Goal: Task Accomplishment & Management: Manage account settings

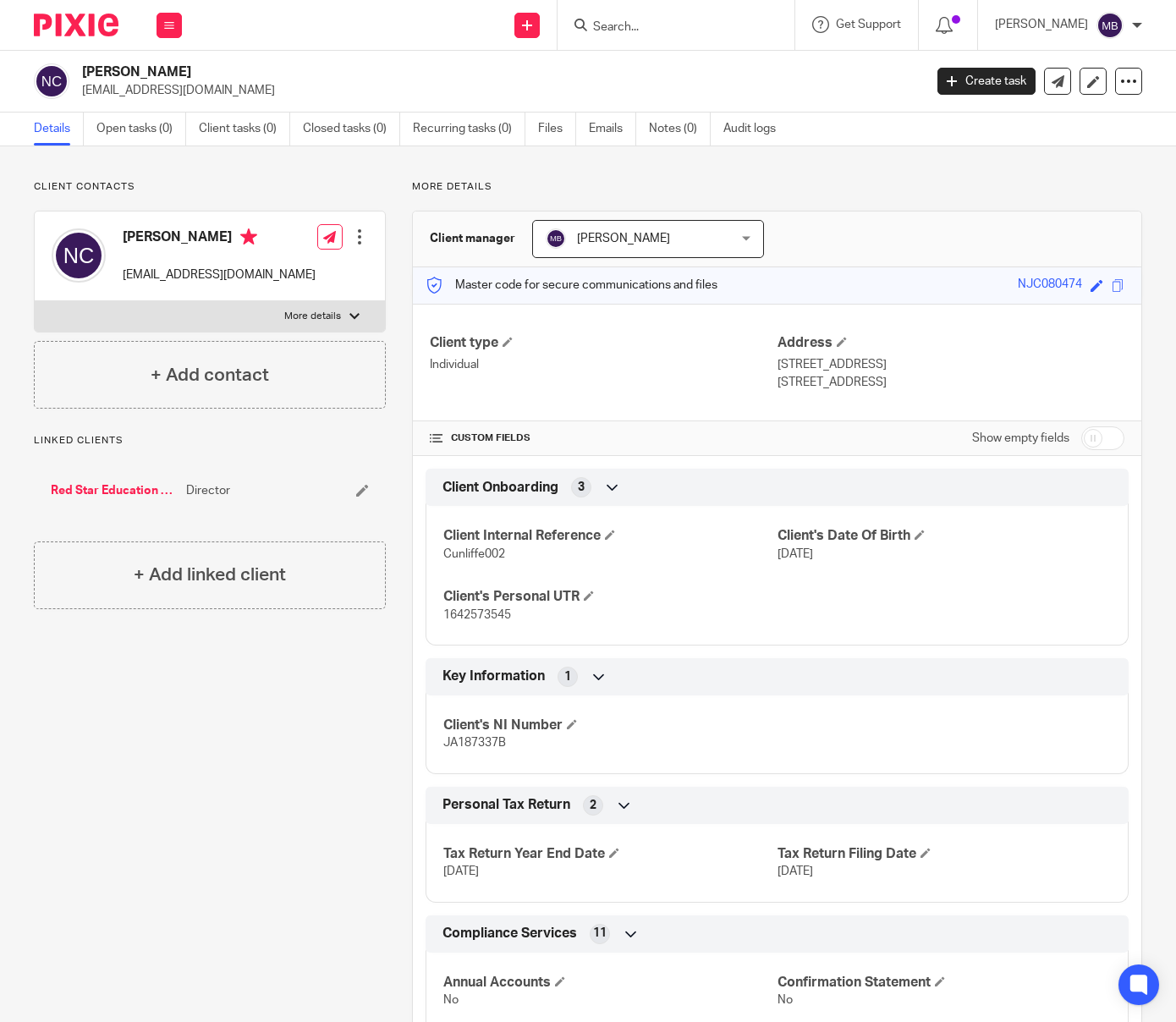
click at [649, 23] on input "Search" at bounding box center [668, 28] width 152 height 16
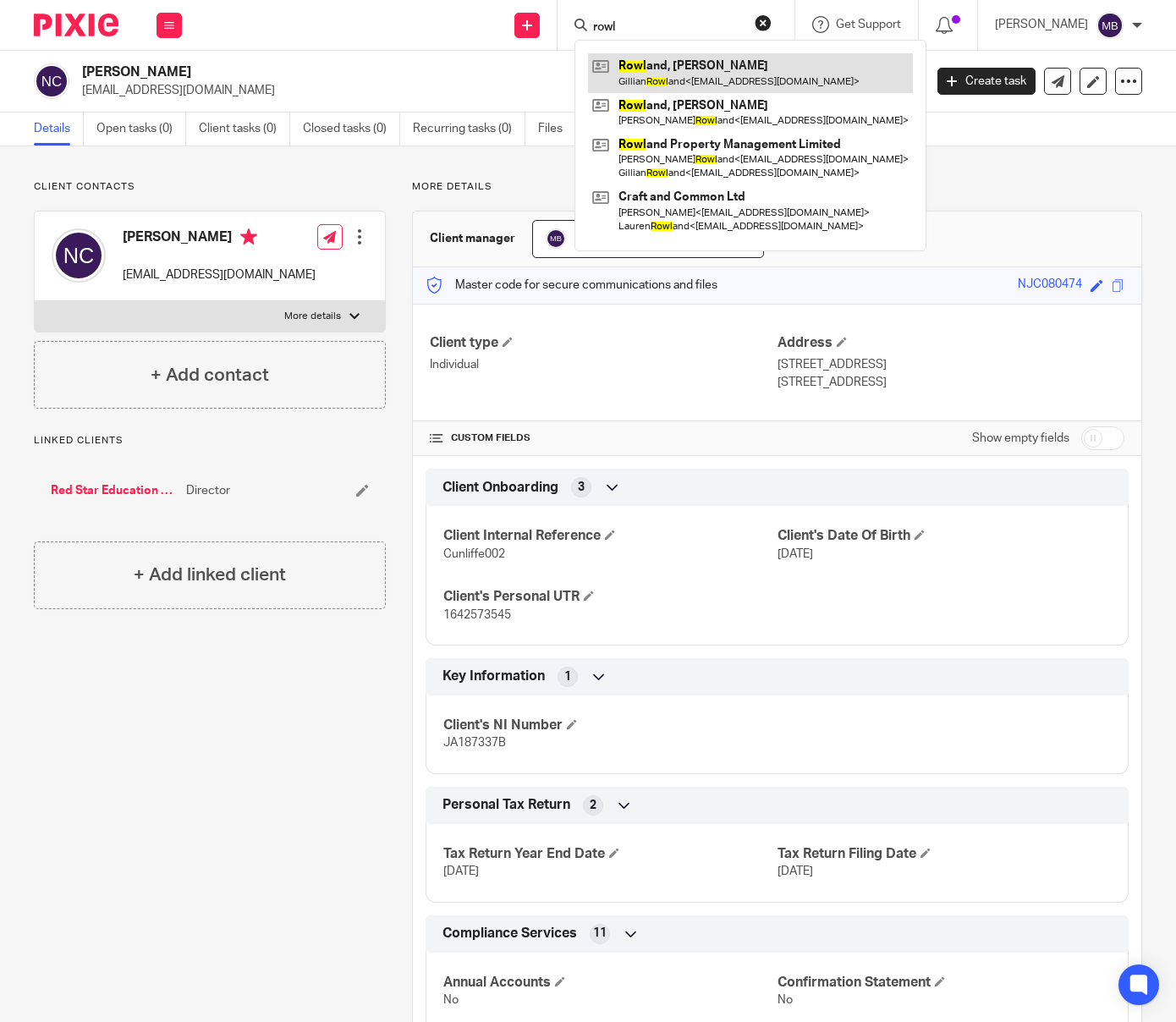
type input "rowl"
click at [750, 73] on link at bounding box center [750, 73] width 325 height 39
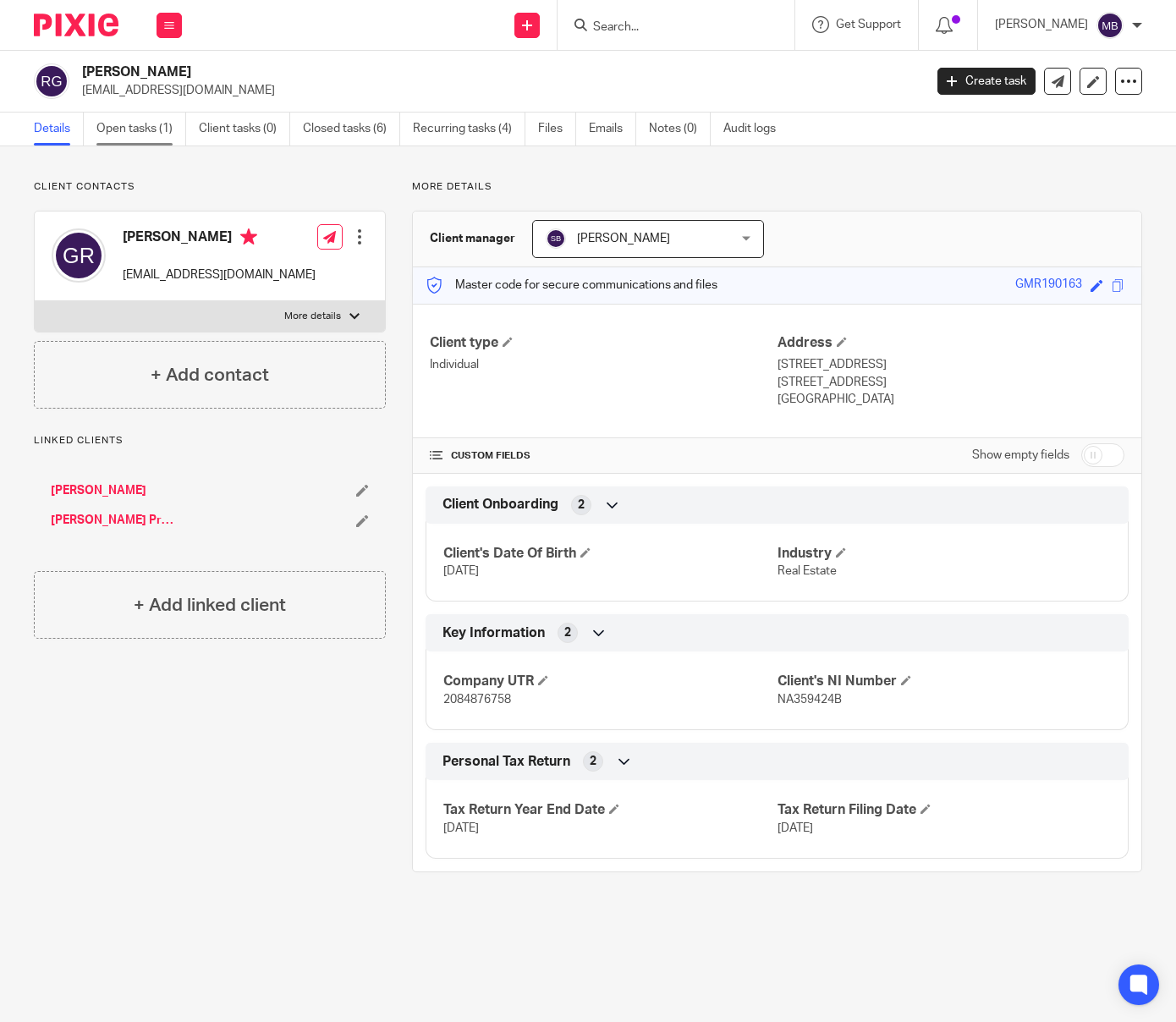
click at [118, 122] on link "Open tasks (1)" at bounding box center [141, 129] width 90 height 33
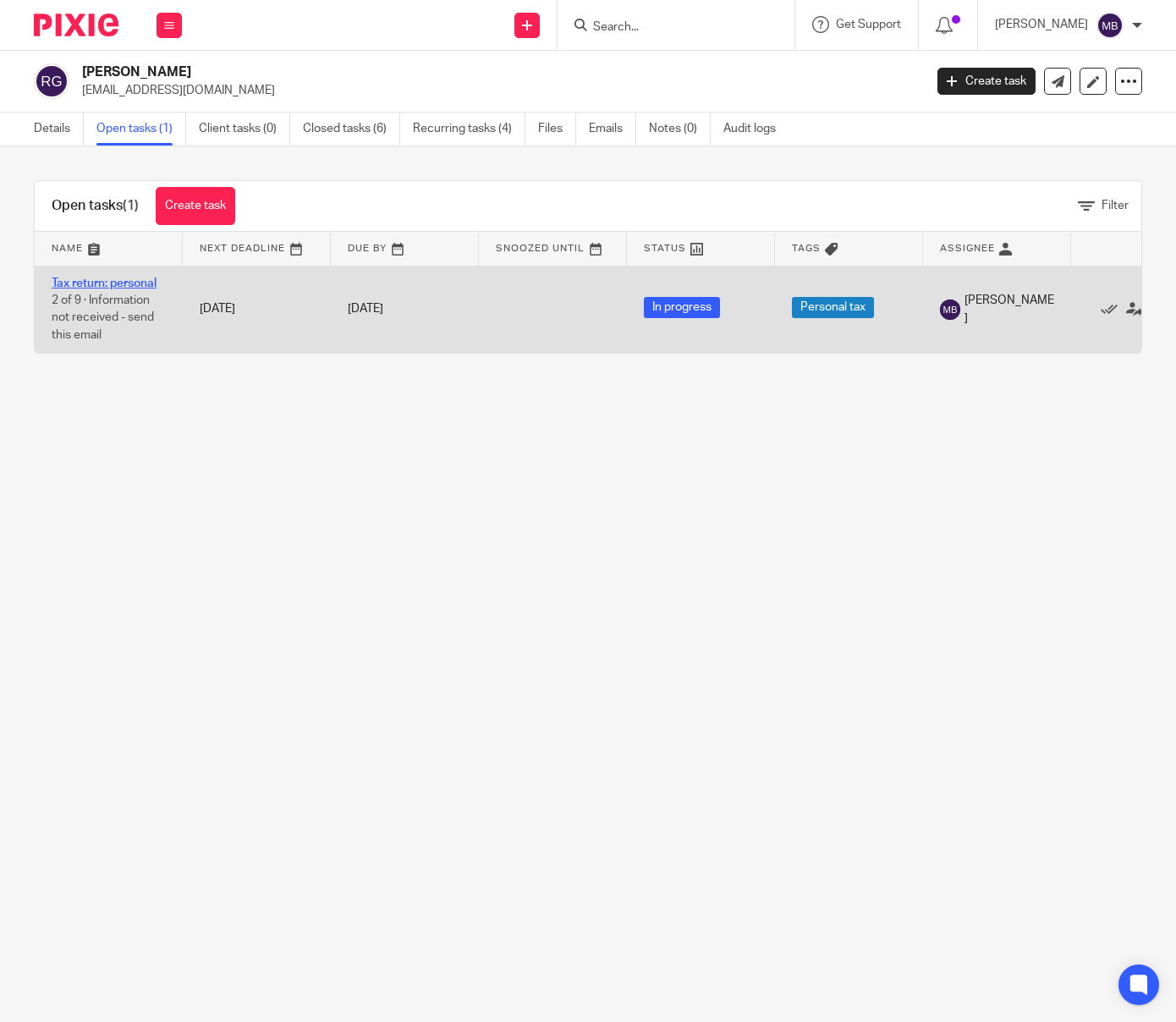
click at [113, 280] on link "Tax return: personal" at bounding box center [104, 283] width 105 height 12
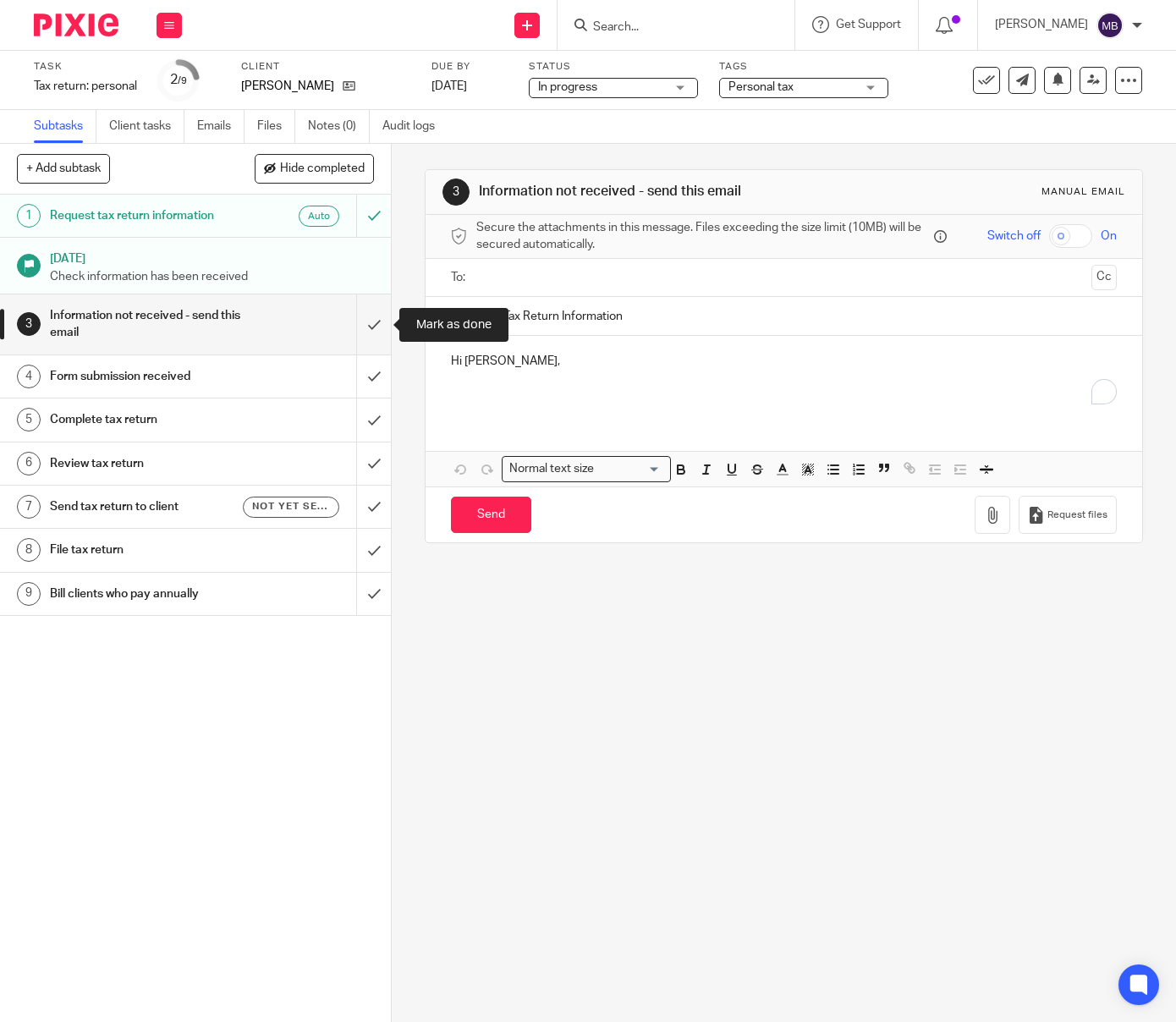
click at [373, 323] on input "submit" at bounding box center [195, 324] width 391 height 60
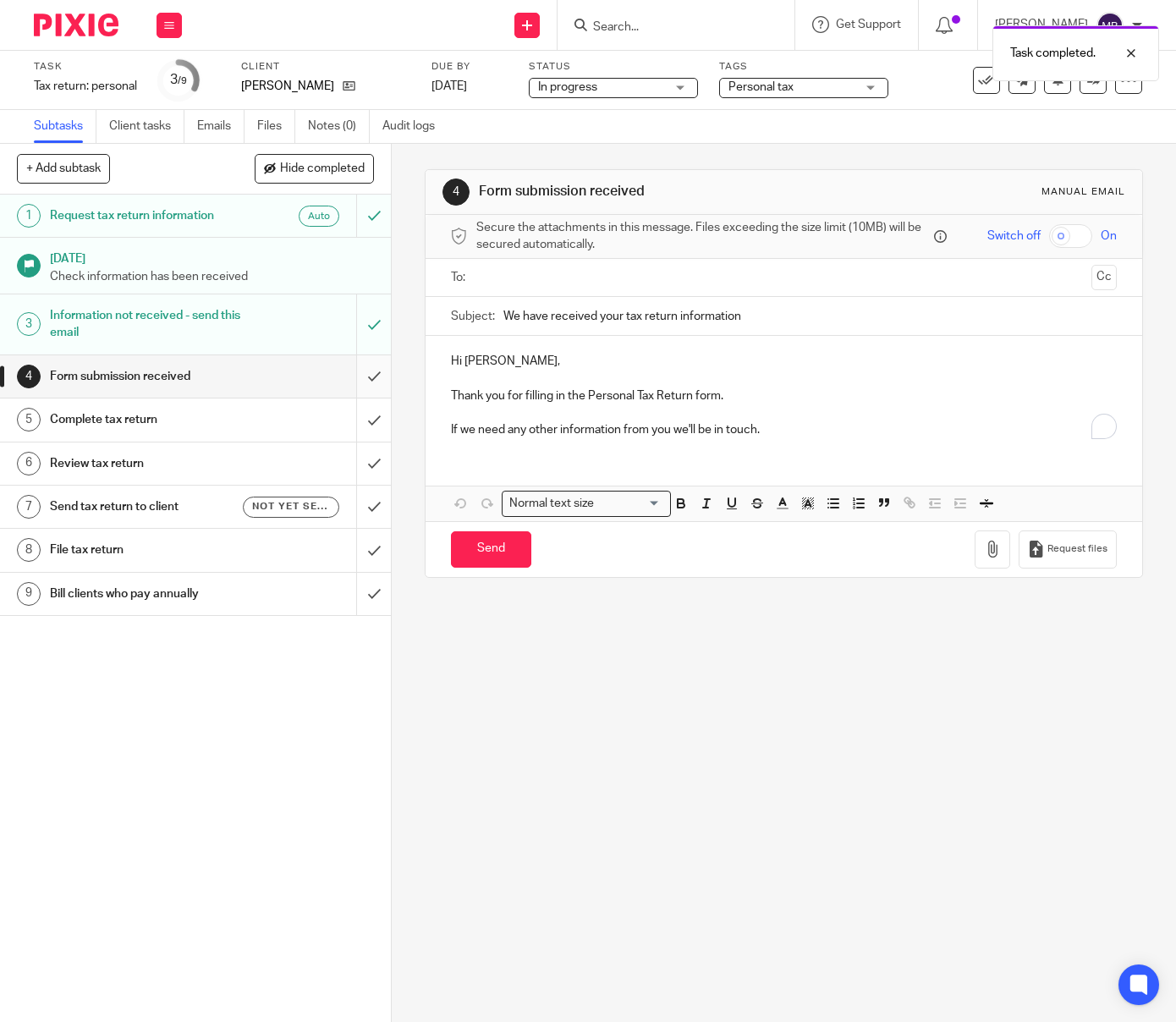
click at [375, 375] on input "submit" at bounding box center [195, 376] width 391 height 42
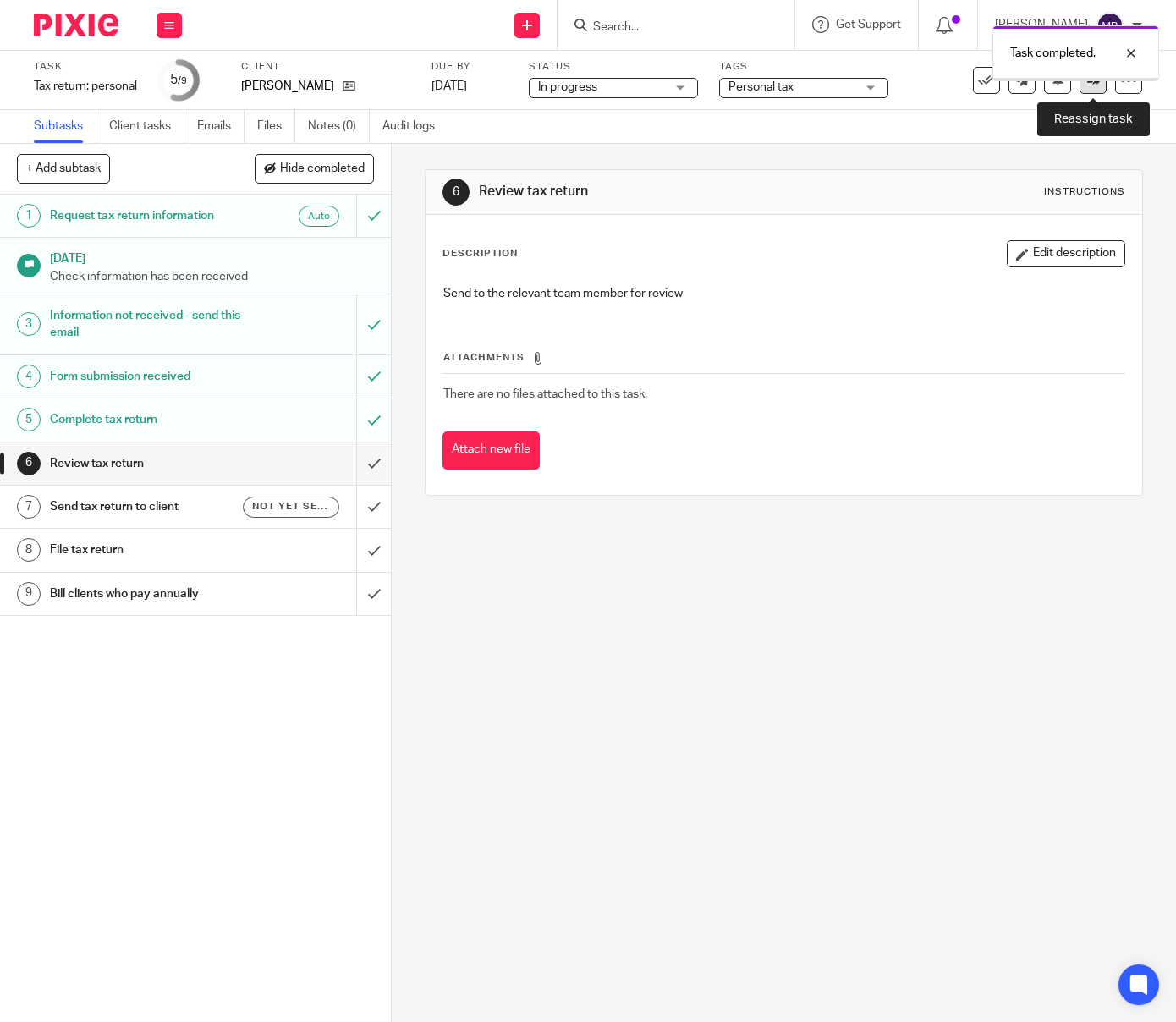
drag, startPoint x: 0, startPoint y: 0, endPoint x: 1089, endPoint y: 82, distance: 1092.1
click at [1089, 82] on icon at bounding box center [1093, 80] width 13 height 13
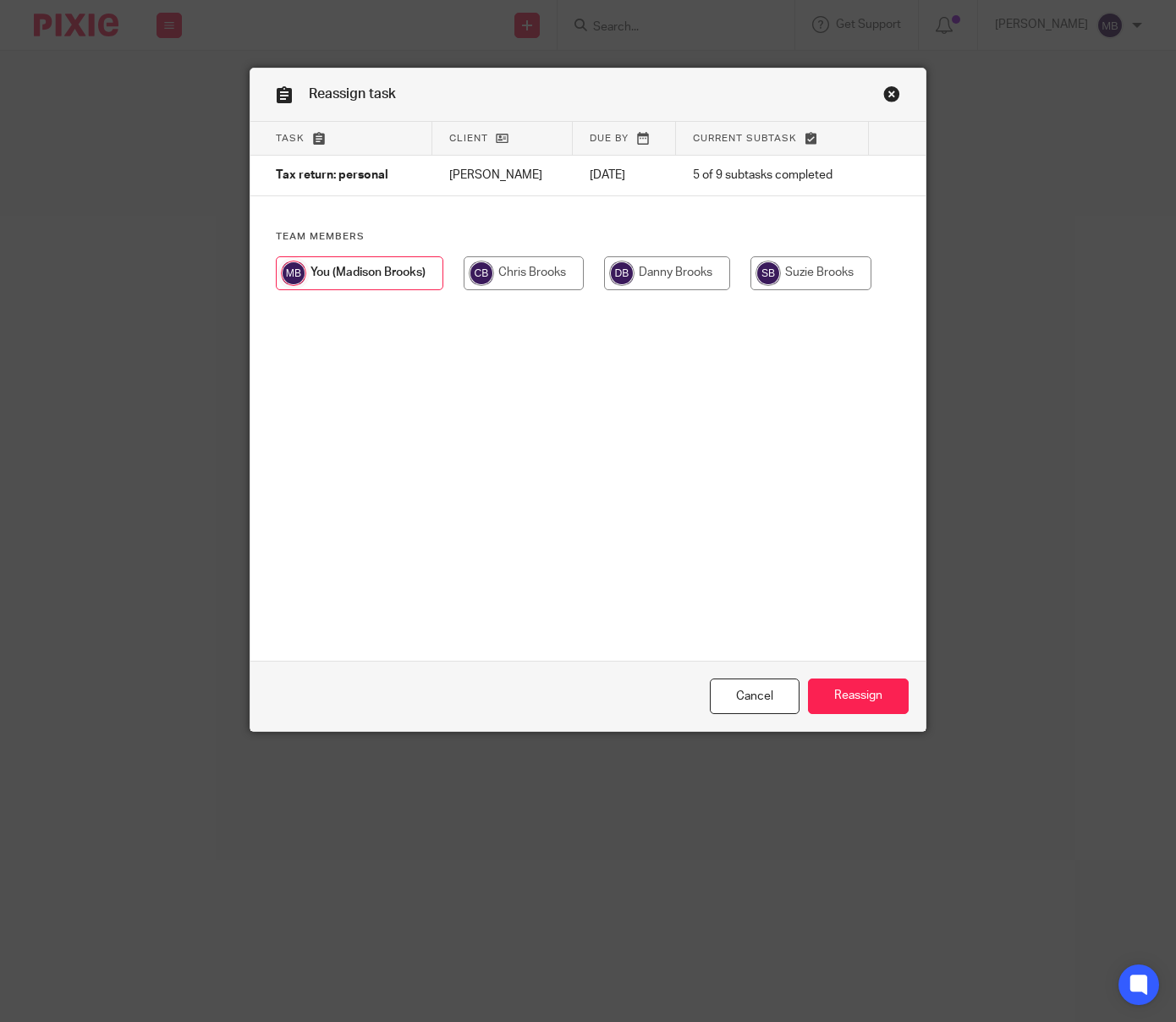
click at [793, 275] on input "radio" at bounding box center [811, 273] width 121 height 34
radio input "true"
click at [883, 689] on input "Reassign" at bounding box center [858, 696] width 100 height 36
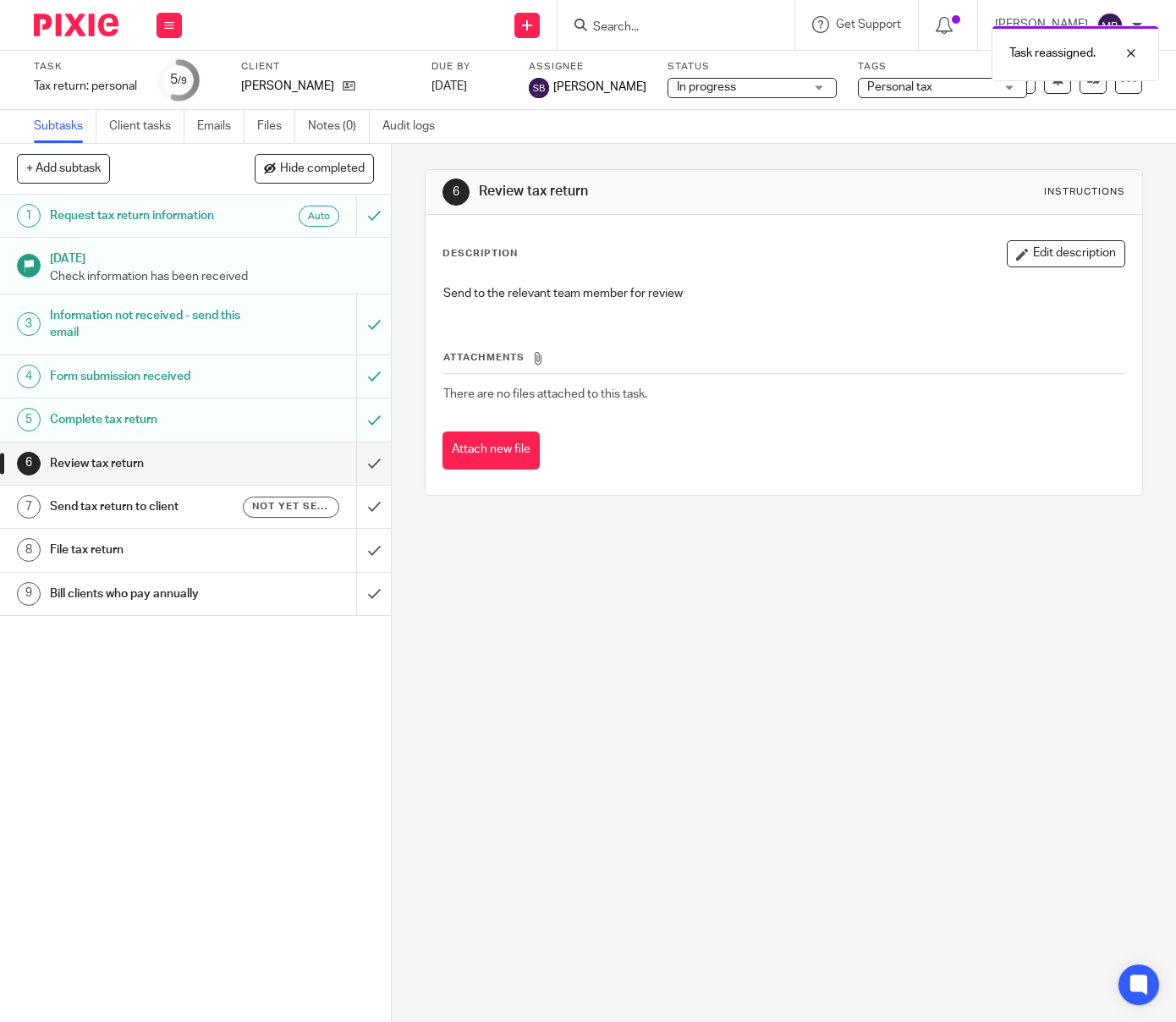
click at [647, 29] on div "Task reassigned." at bounding box center [873, 49] width 571 height 64
click at [649, 24] on div "Task reassigned." at bounding box center [873, 49] width 571 height 64
click at [643, 33] on div "Task reassigned." at bounding box center [873, 49] width 571 height 64
click at [601, 28] on div "Task reassigned." at bounding box center [873, 49] width 571 height 64
click at [621, 26] on div "Task reassigned." at bounding box center [873, 49] width 571 height 64
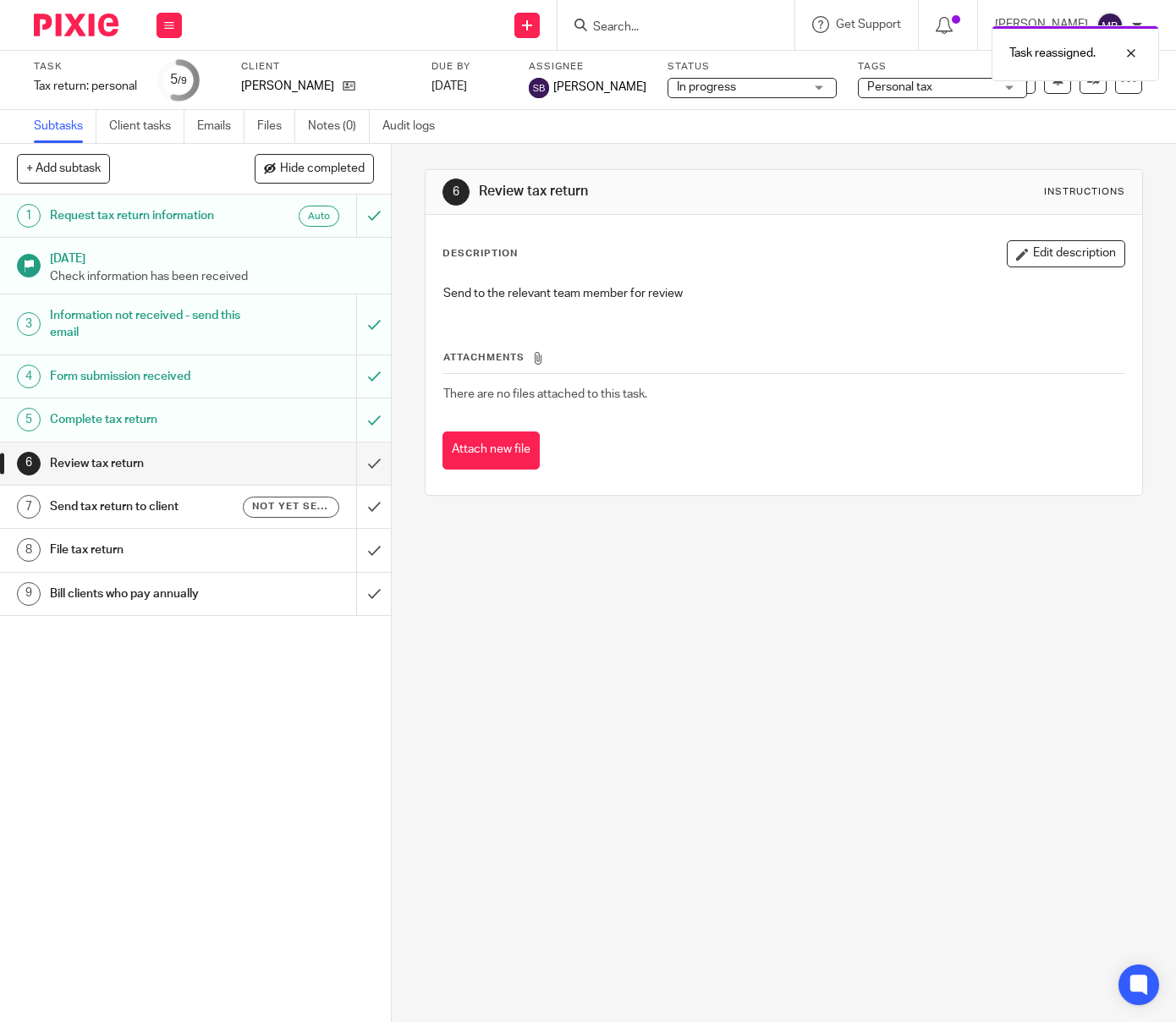
click at [624, 23] on div "Task reassigned." at bounding box center [873, 49] width 571 height 64
click at [624, 23] on div "Task reassigned." at bounding box center [873, 49] width 571 height 64
click at [623, 28] on div "Task reassigned." at bounding box center [873, 49] width 571 height 64
click at [620, 26] on div "Task reassigned." at bounding box center [873, 49] width 571 height 64
click at [622, 20] on div "Task reassigned." at bounding box center [873, 49] width 571 height 64
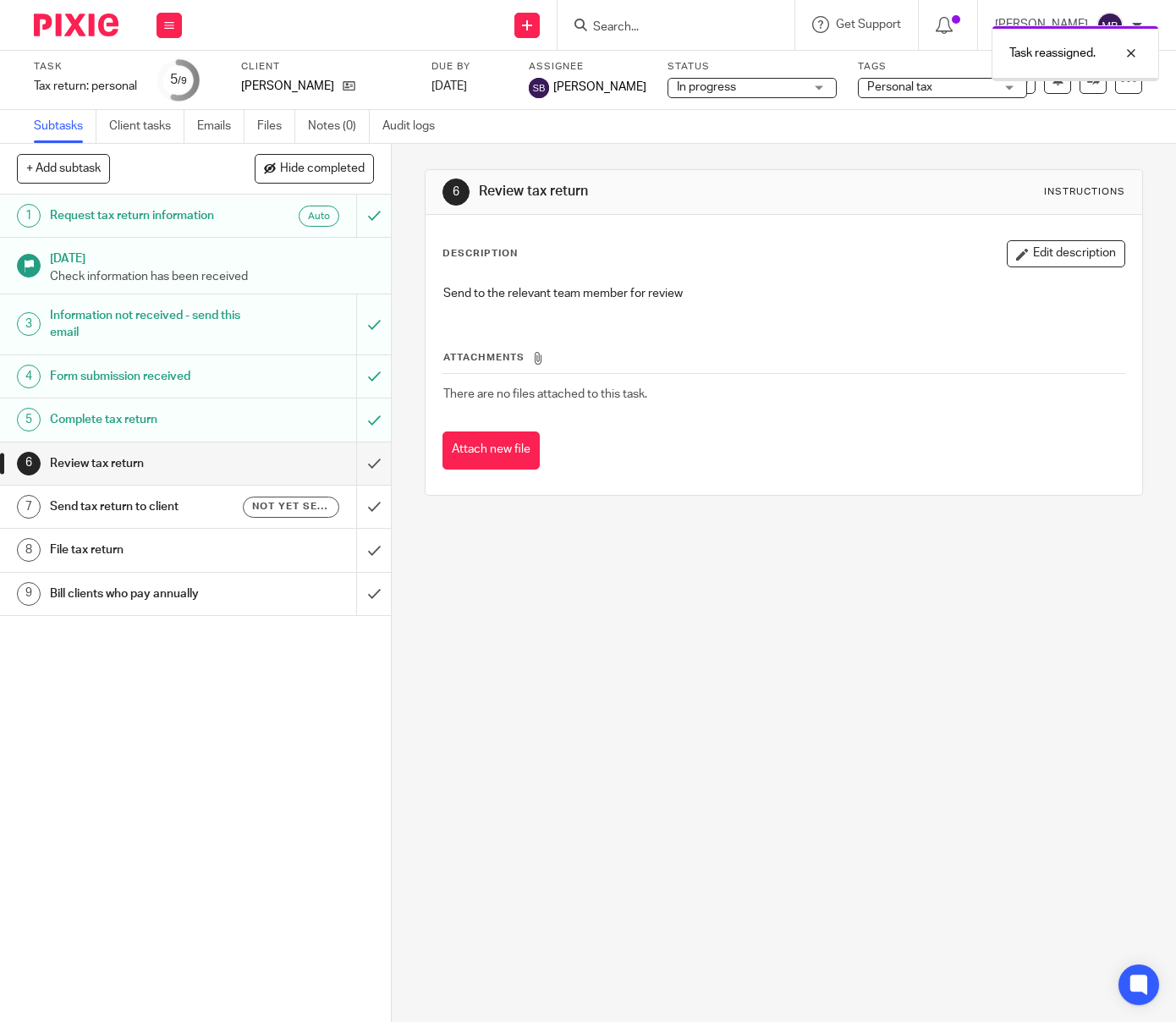
drag, startPoint x: 1128, startPoint y: 51, endPoint x: 877, endPoint y: 39, distance: 251.3
click at [1129, 53] on div at bounding box center [1118, 53] width 46 height 20
click at [587, 19] on icon at bounding box center [580, 24] width 13 height 13
click at [621, 27] on input "Search" at bounding box center [668, 28] width 152 height 16
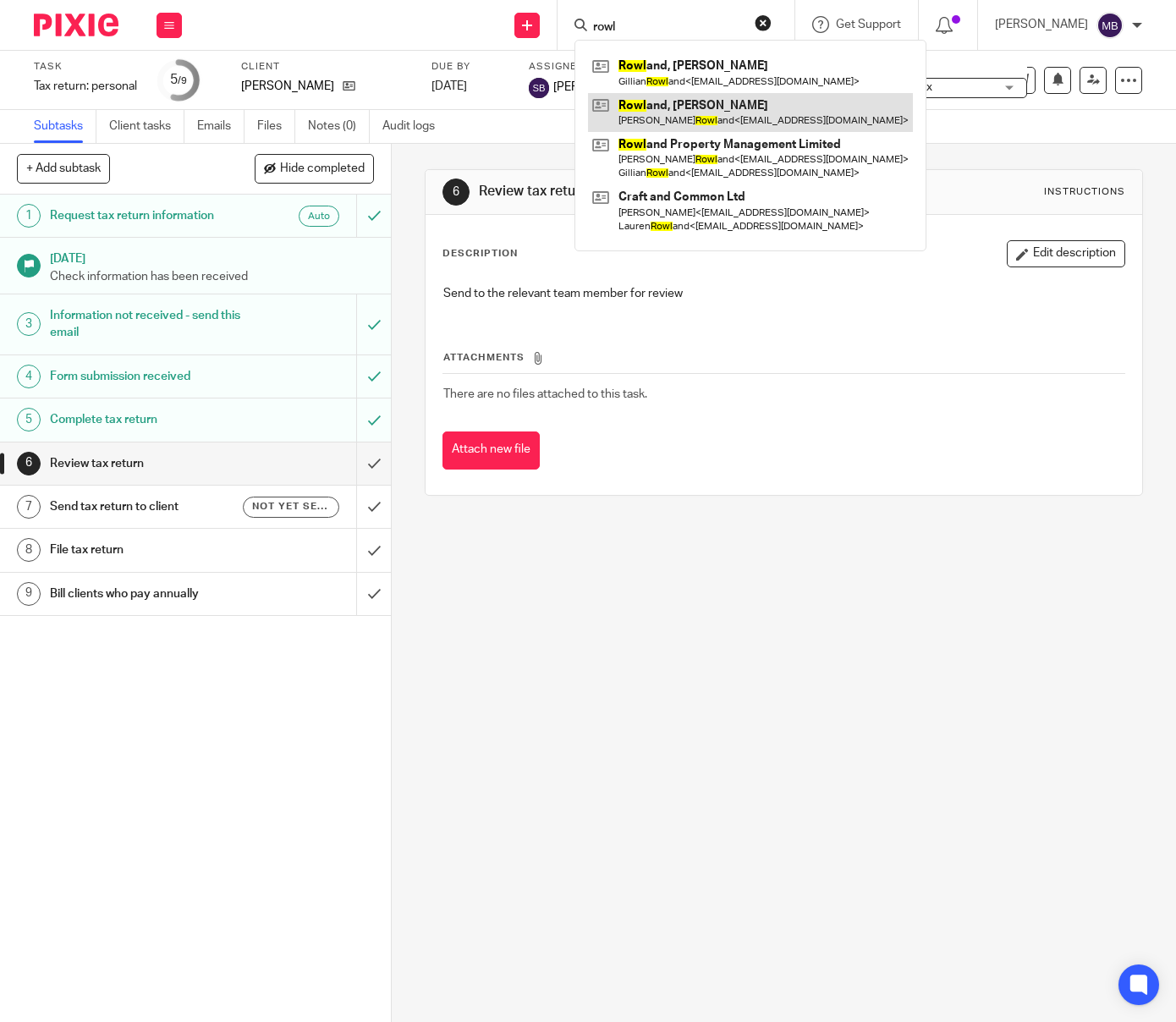
type input "rowl"
click at [737, 112] on link at bounding box center [750, 112] width 325 height 39
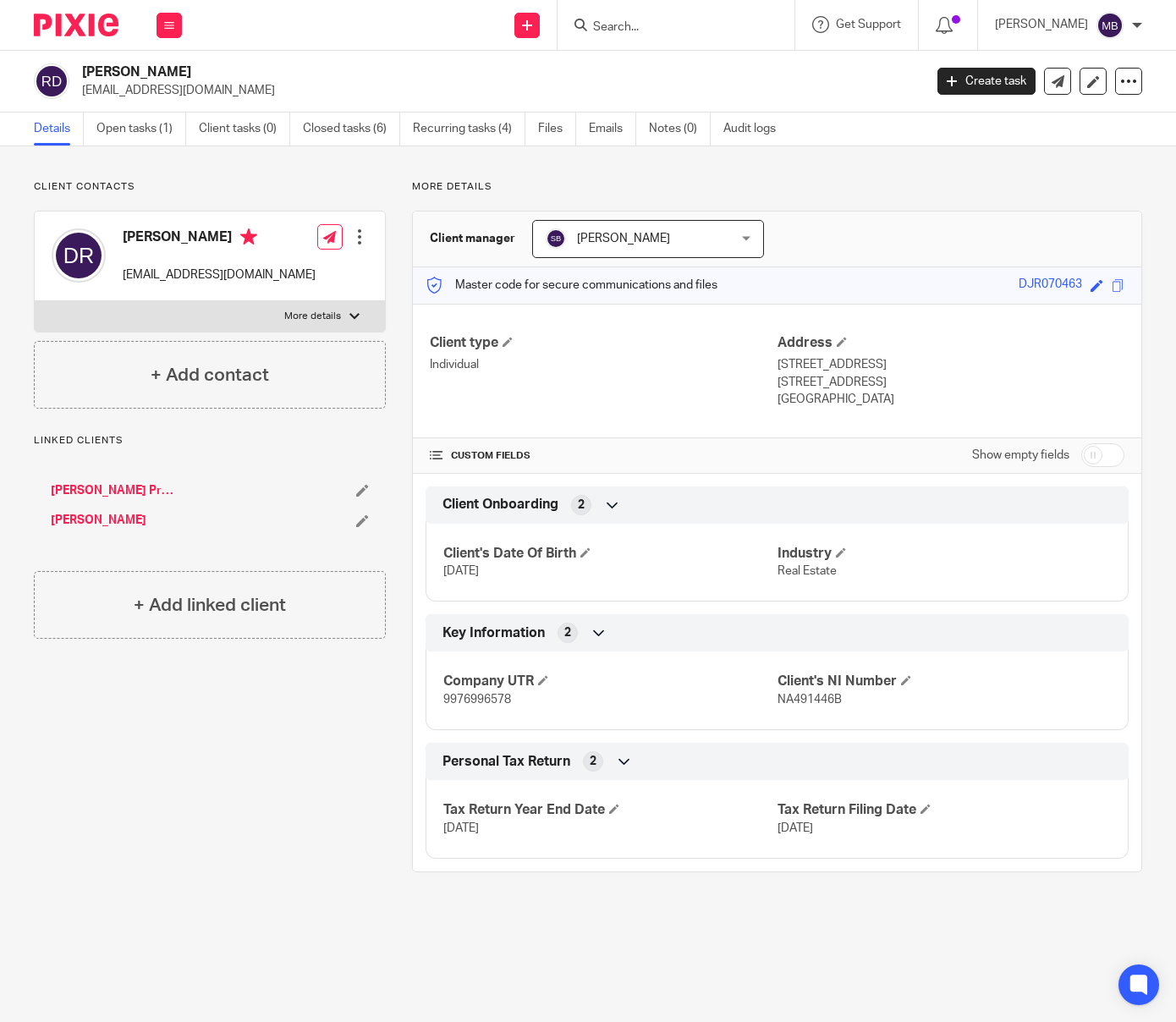
click at [136, 127] on link "Open tasks (1)" at bounding box center [141, 129] width 90 height 33
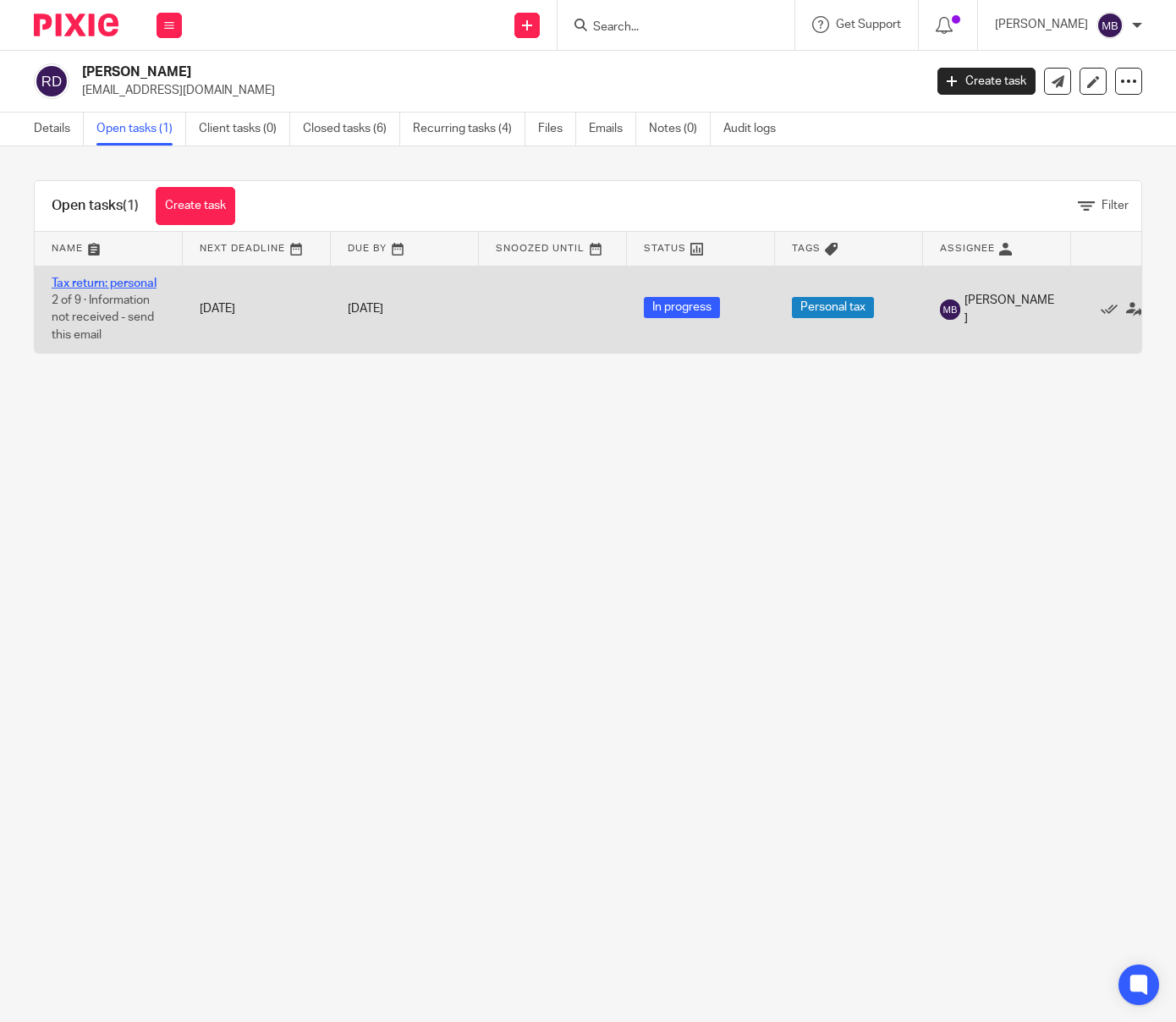
click at [112, 282] on link "Tax return: personal" at bounding box center [104, 283] width 105 height 12
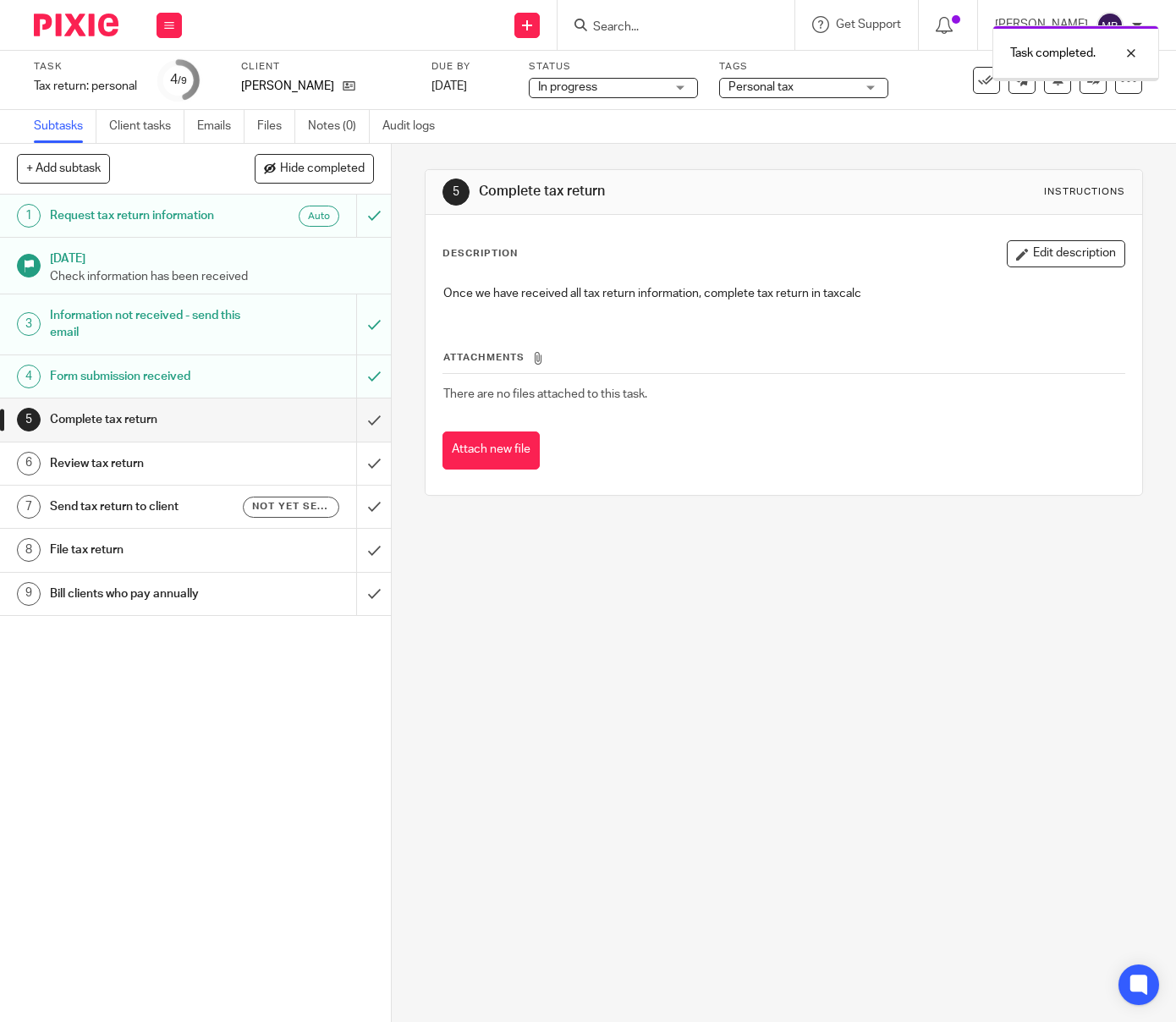
click at [375, 417] on input "submit" at bounding box center [195, 419] width 391 height 42
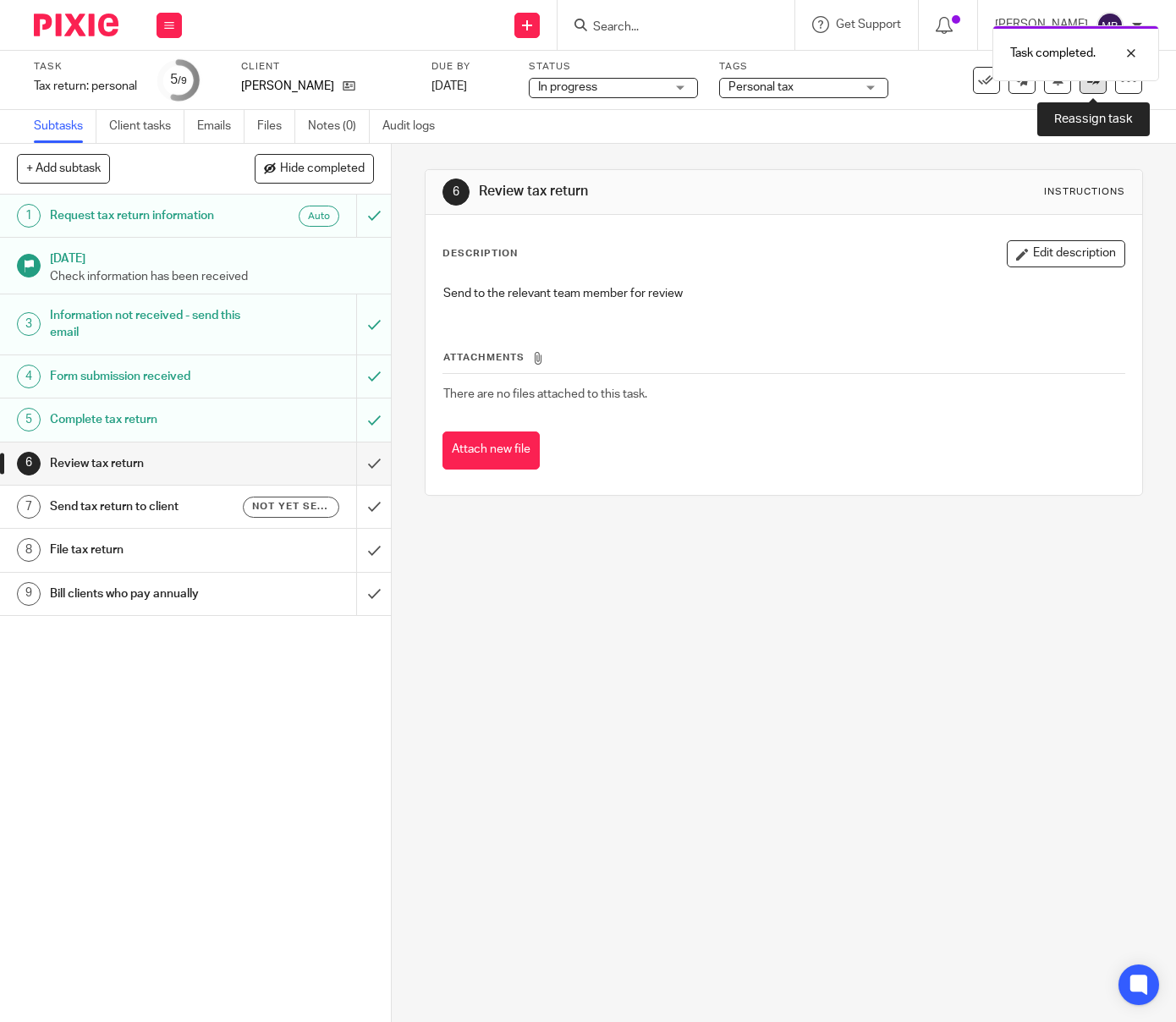
click at [1093, 90] on link at bounding box center [1092, 80] width 27 height 27
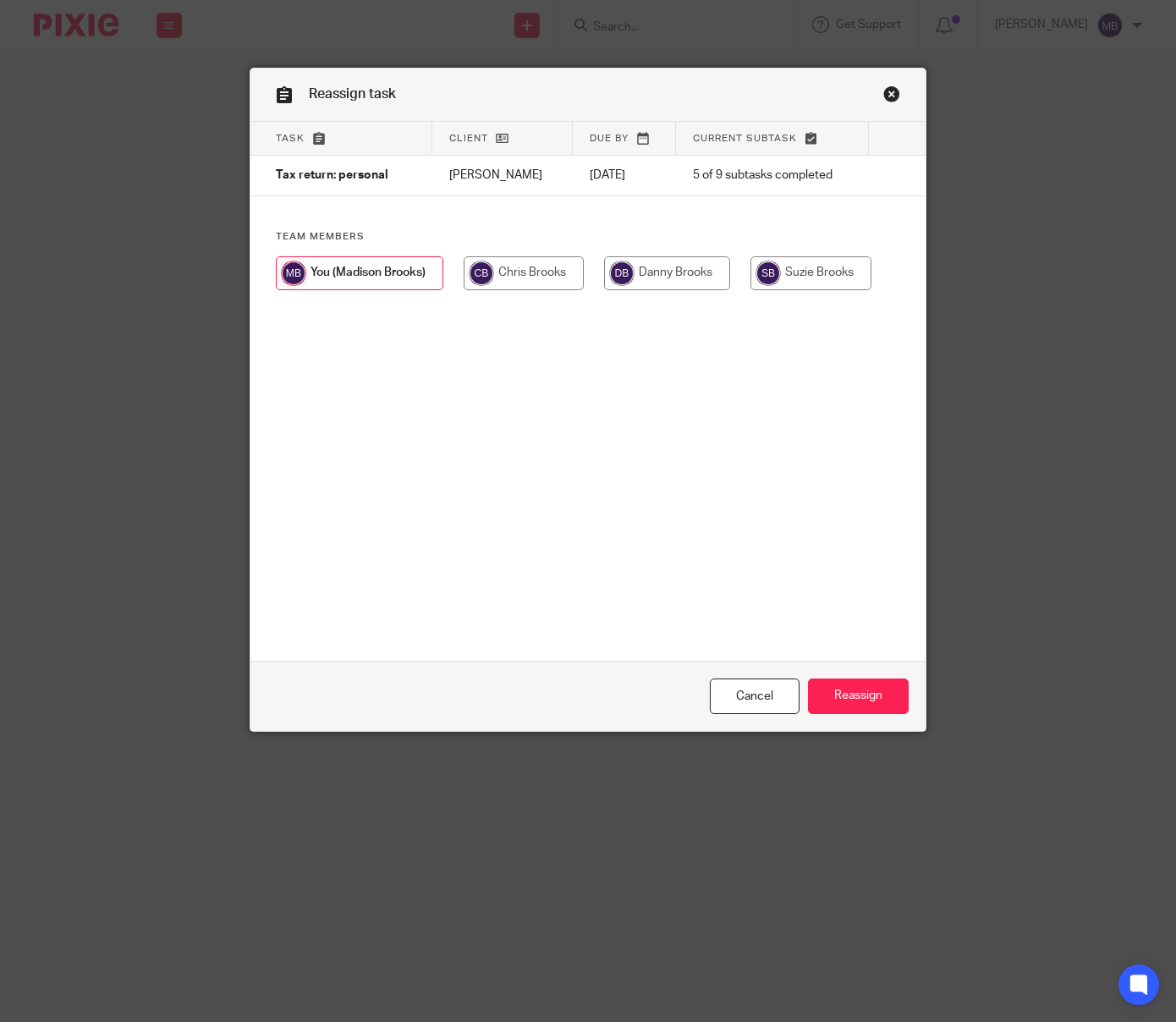
click at [830, 273] on input "radio" at bounding box center [811, 273] width 121 height 34
radio input "true"
click at [854, 692] on input "Reassign" at bounding box center [858, 696] width 100 height 36
